Goal: Task Accomplishment & Management: Manage account settings

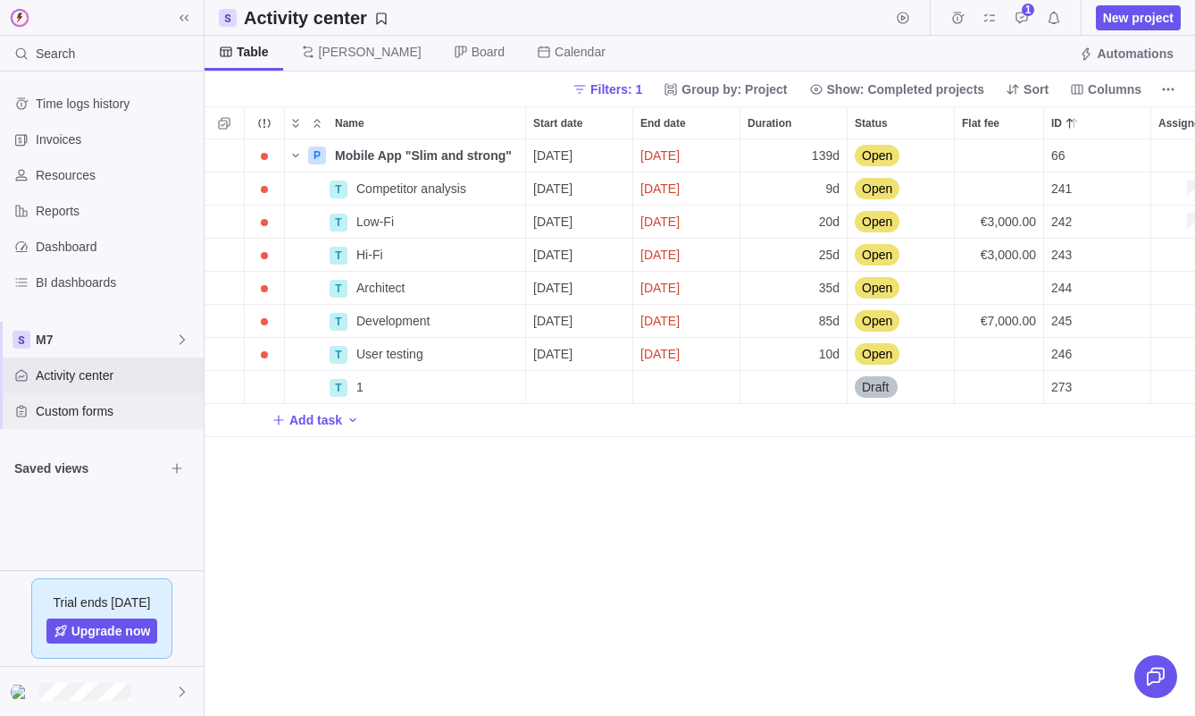
scroll to position [576, 991]
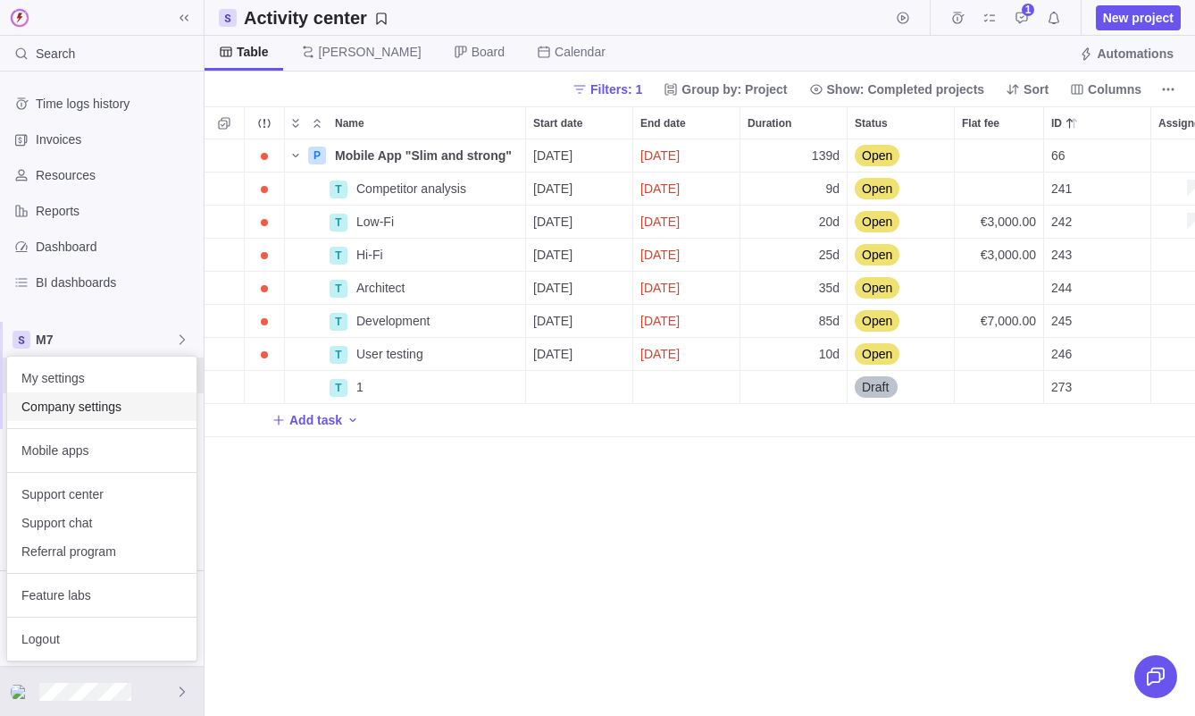
click at [117, 413] on span "Company settings" at bounding box center [101, 407] width 161 height 18
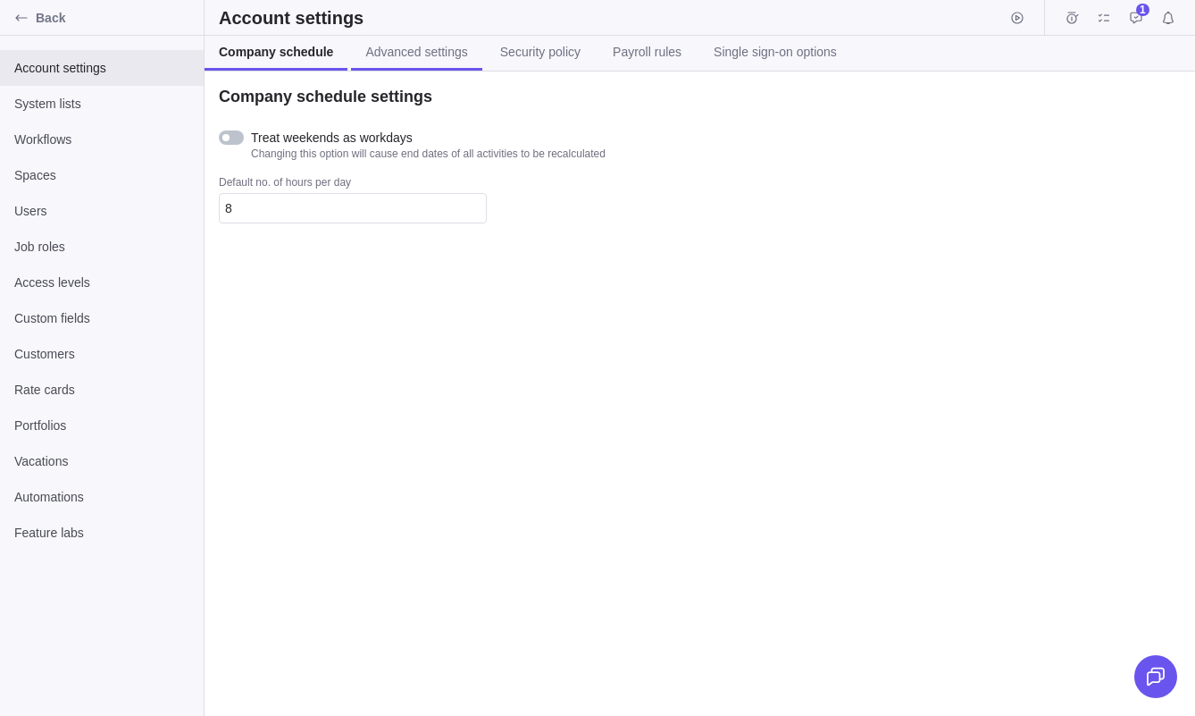
click at [422, 55] on span "Advanced settings" at bounding box center [416, 52] width 102 height 18
